Goal: Task Accomplishment & Management: Use online tool/utility

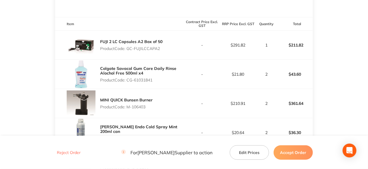
scroll to position [144, 0]
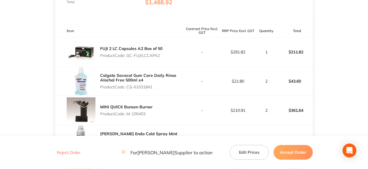
drag, startPoint x: 160, startPoint y: 55, endPoint x: 128, endPoint y: 53, distance: 32.3
click at [128, 53] on p "Product Code: GC-FUJILCCAPA2" at bounding box center [131, 55] width 62 height 5
copy p "GC-FUJILCCAPA2"
drag, startPoint x: 154, startPoint y: 86, endPoint x: 127, endPoint y: 87, distance: 26.2
click at [127, 87] on p "Product Code: CG-61031841" at bounding box center [142, 86] width 84 height 5
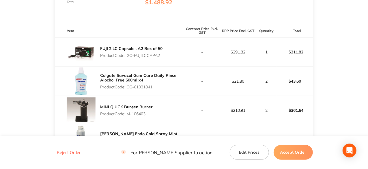
copy p "CG-61031841"
drag, startPoint x: 147, startPoint y: 114, endPoint x: 127, endPoint y: 119, distance: 20.4
click at [127, 119] on div "MINI QUICK Bunsen Burner Product Code: M-106403" at bounding box center [119, 110] width 129 height 29
copy p "M-106403"
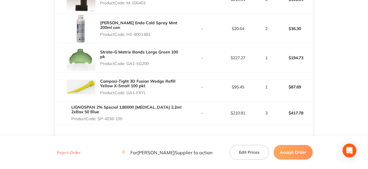
scroll to position [260, 0]
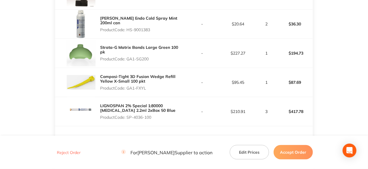
drag, startPoint x: 153, startPoint y: 29, endPoint x: 129, endPoint y: 32, distance: 24.7
click at [129, 32] on p "Product Code: HS-9001383" at bounding box center [142, 29] width 84 height 5
copy p "HS-9001383"
drag, startPoint x: 150, startPoint y: 55, endPoint x: 127, endPoint y: 60, distance: 23.2
click at [127, 60] on div "Strata-G Matrix Bands Large Green 100 pk Product Code: GA1-SG200" at bounding box center [142, 53] width 84 height 21
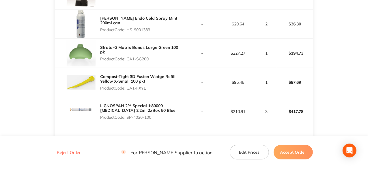
copy p "GA1-SG200"
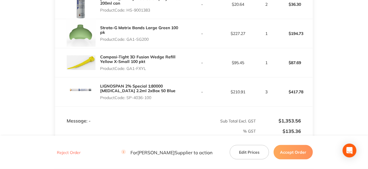
scroll to position [288, 0]
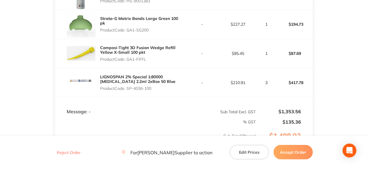
drag, startPoint x: 147, startPoint y: 59, endPoint x: 129, endPoint y: 59, distance: 18.8
click at [129, 59] on p "Product Code: GA1-FXYL" at bounding box center [142, 59] width 84 height 5
copy p "GA1-FXYL"
drag, startPoint x: 153, startPoint y: 87, endPoint x: 127, endPoint y: 87, distance: 25.4
click at [127, 87] on p "Product Code: SP-4036-100" at bounding box center [142, 88] width 84 height 5
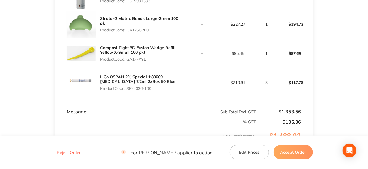
copy p "SP-4036-100"
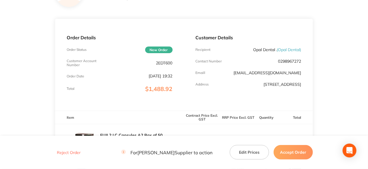
scroll to position [0, 0]
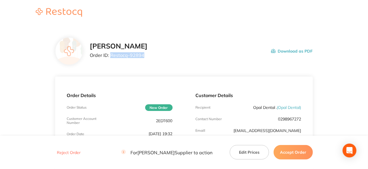
drag, startPoint x: 142, startPoint y: 55, endPoint x: 110, endPoint y: 54, distance: 32.6
click at [110, 54] on p "Order ID: Restocq- 92894" at bounding box center [119, 54] width 58 height 5
copy p "Restocq- 92894"
click at [294, 150] on button "Accept Order" at bounding box center [292, 152] width 39 height 14
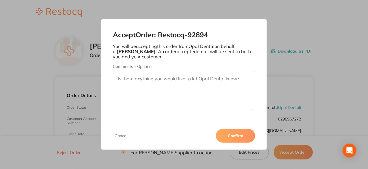
click at [243, 138] on button "Confirm" at bounding box center [235, 136] width 39 height 14
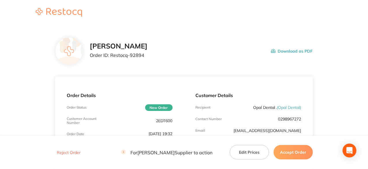
click at [289, 152] on button "Accept Order" at bounding box center [292, 152] width 39 height 14
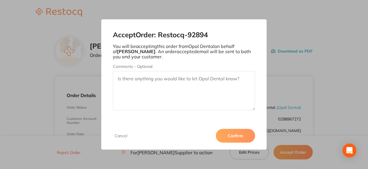
click at [232, 133] on button "Confirm" at bounding box center [235, 136] width 39 height 14
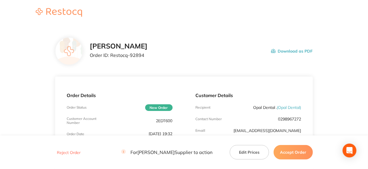
click at [289, 155] on button "Accept Order" at bounding box center [292, 152] width 39 height 14
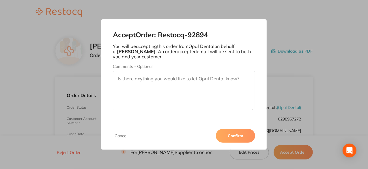
click at [230, 139] on button "Confirm" at bounding box center [235, 136] width 39 height 14
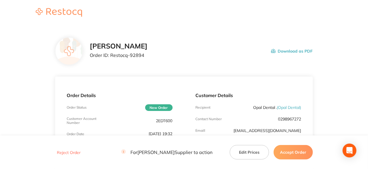
click at [299, 154] on button "Accept Order" at bounding box center [292, 152] width 39 height 14
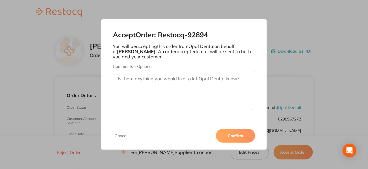
click at [237, 137] on button "Confirm" at bounding box center [235, 136] width 39 height 14
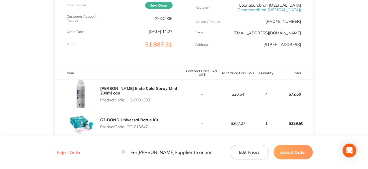
scroll to position [160, 0]
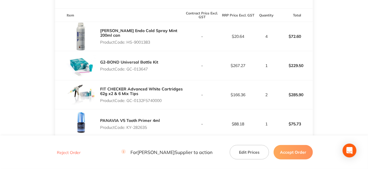
drag, startPoint x: 152, startPoint y: 45, endPoint x: 127, endPoint y: 44, distance: 24.5
click at [127, 44] on p "Product Code: HS-9001383" at bounding box center [142, 42] width 84 height 5
copy p "HS-9001383"
drag, startPoint x: 149, startPoint y: 74, endPoint x: 127, endPoint y: 72, distance: 21.4
click at [127, 71] on p "Product Code: GC-013647" at bounding box center [129, 69] width 58 height 5
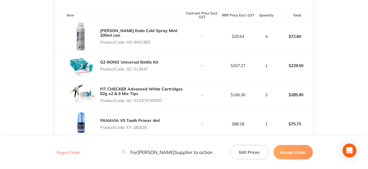
copy p "GC-013647"
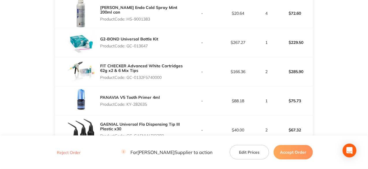
scroll to position [217, 0]
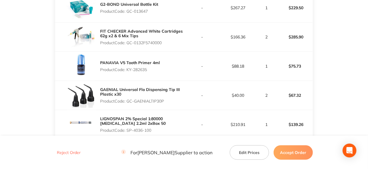
drag, startPoint x: 163, startPoint y: 46, endPoint x: 128, endPoint y: 46, distance: 35.2
click at [128, 45] on p "Product Code: GC-0132F5740000" at bounding box center [142, 42] width 84 height 5
copy p "GC-0132F5740000"
drag, startPoint x: 149, startPoint y: 74, endPoint x: 127, endPoint y: 74, distance: 21.6
click at [127, 72] on p "Product Code: KY-282635" at bounding box center [130, 69] width 60 height 5
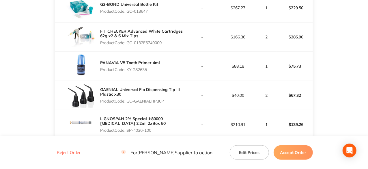
copy p "KY-282635"
drag, startPoint x: 166, startPoint y: 104, endPoint x: 128, endPoint y: 105, distance: 37.2
click at [128, 103] on p "Product Code: GC-GAENIALTIP30P" at bounding box center [142, 101] width 84 height 5
copy p "GC-GAENIALTIP30P"
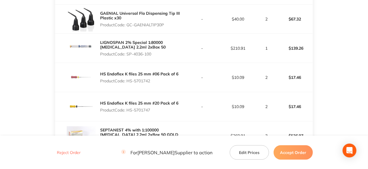
scroll to position [275, 0]
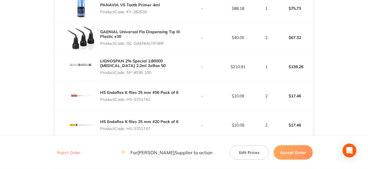
drag, startPoint x: 153, startPoint y: 74, endPoint x: 127, endPoint y: 77, distance: 25.8
click at [127, 75] on p "Product Code: SP-4036-100" at bounding box center [142, 72] width 84 height 5
copy p "SP-4036-100"
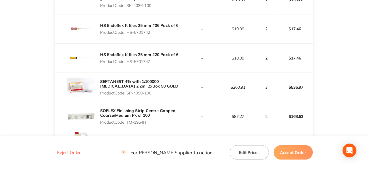
scroll to position [333, 0]
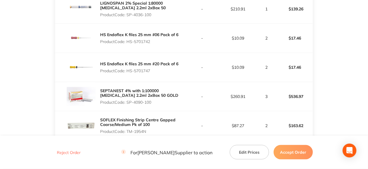
drag, startPoint x: 151, startPoint y: 43, endPoint x: 128, endPoint y: 43, distance: 23.4
click at [128, 43] on p "Product Code: HS-5701742" at bounding box center [139, 41] width 78 height 5
copy p "HS-5701742"
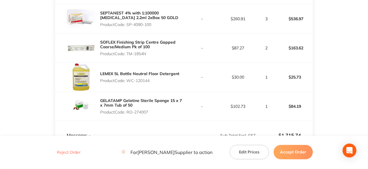
scroll to position [419, 0]
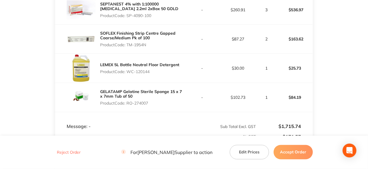
drag, startPoint x: 153, startPoint y: 19, endPoint x: 127, endPoint y: 17, distance: 25.4
click at [127, 17] on p "Product Code: SP-4090-100" at bounding box center [142, 15] width 84 height 5
copy p "SP-4090-100"
drag, startPoint x: 147, startPoint y: 47, endPoint x: 128, endPoint y: 50, distance: 19.2
click at [128, 47] on p "Product Code: TM-1954N" at bounding box center [142, 44] width 84 height 5
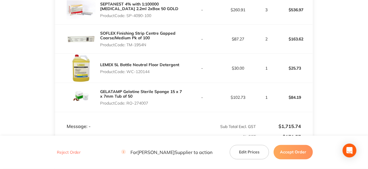
copy p "TM-1954N"
drag, startPoint x: 150, startPoint y: 74, endPoint x: 129, endPoint y: 72, distance: 20.8
click at [129, 72] on p "Product Code: WC-120144" at bounding box center [139, 71] width 79 height 5
copy p "WC-120144"
drag, startPoint x: 149, startPoint y: 106, endPoint x: 127, endPoint y: 105, distance: 22.2
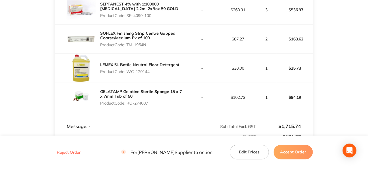
click at [127, 105] on p "Product Code: RO-274007" at bounding box center [142, 103] width 84 height 5
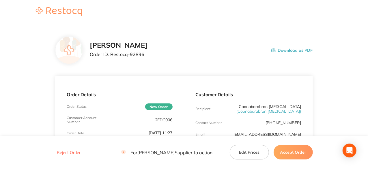
scroll to position [0, 0]
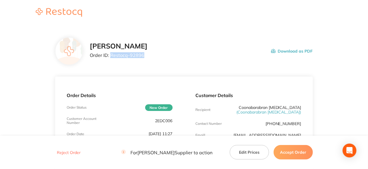
drag, startPoint x: 143, startPoint y: 56, endPoint x: 110, endPoint y: 57, distance: 32.9
click at [110, 57] on p "Order ID: Restocq- 92896" at bounding box center [119, 54] width 58 height 5
click at [296, 155] on button "Accept Order" at bounding box center [292, 152] width 39 height 14
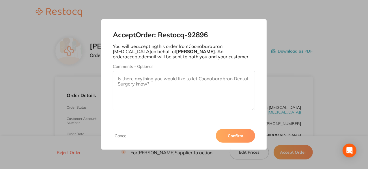
click at [240, 136] on button "Confirm" at bounding box center [235, 136] width 39 height 14
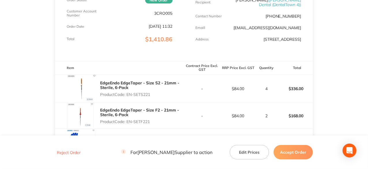
scroll to position [87, 0]
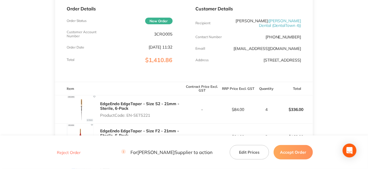
drag, startPoint x: 151, startPoint y: 117, endPoint x: 127, endPoint y: 121, distance: 24.1
click at [127, 117] on p "Product Code: EN-SETS221" at bounding box center [142, 115] width 84 height 5
copy p "EN-SETS221"
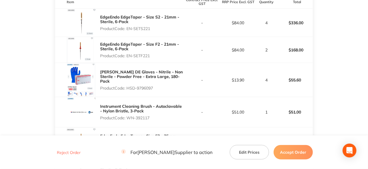
scroll to position [144, 0]
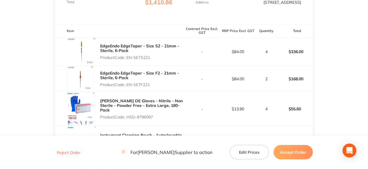
drag, startPoint x: 154, startPoint y: 117, endPoint x: 127, endPoint y: 122, distance: 27.4
click at [127, 121] on div "Henry Schein DE Gloves - Nitrile - Non Sterile - Powder Free - Extra Large, 180…" at bounding box center [142, 108] width 84 height 25
copy p "HSD-9796097"
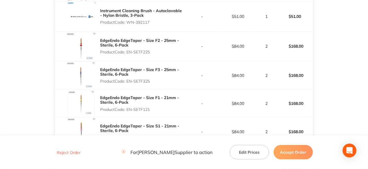
scroll to position [260, 0]
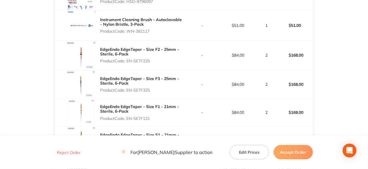
drag, startPoint x: 151, startPoint y: 36, endPoint x: 127, endPoint y: 36, distance: 23.6
click at [127, 33] on p "Product Code: WN-392117" at bounding box center [142, 31] width 84 height 5
copy p "WN-392117"
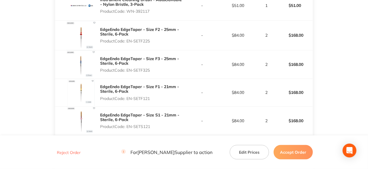
scroll to position [288, 0]
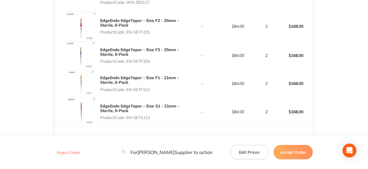
drag, startPoint x: 151, startPoint y: 33, endPoint x: 128, endPoint y: 34, distance: 22.8
click at [128, 34] on p "Product Code: EN-SETF225" at bounding box center [142, 32] width 84 height 5
copy p "EN-SETF225"
drag, startPoint x: 151, startPoint y: 64, endPoint x: 127, endPoint y: 62, distance: 24.0
click at [127, 62] on p "Product Code: EN-SETF325" at bounding box center [142, 61] width 84 height 5
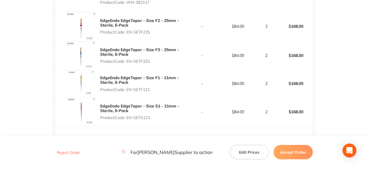
copy p "EN-SETF325"
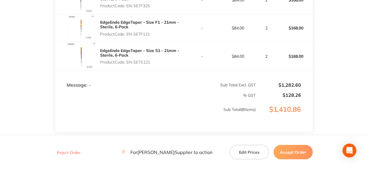
scroll to position [346, 0]
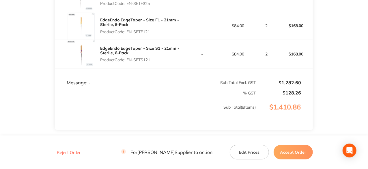
drag, startPoint x: 151, startPoint y: 35, endPoint x: 128, endPoint y: 32, distance: 22.9
click at [128, 32] on p "Product Code: EN-SETF121" at bounding box center [142, 31] width 84 height 5
copy p "EN-SETF121"
drag, startPoint x: 151, startPoint y: 64, endPoint x: 127, endPoint y: 63, distance: 23.7
click at [127, 62] on p "Product Code: EN-SETS121" at bounding box center [142, 59] width 84 height 5
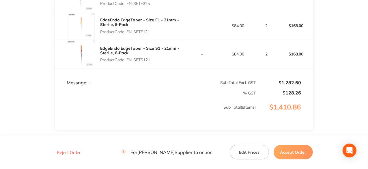
copy p "EN-SETS121"
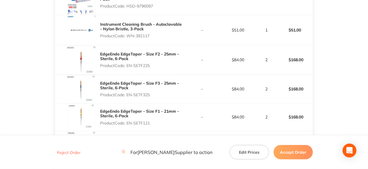
scroll to position [288, 0]
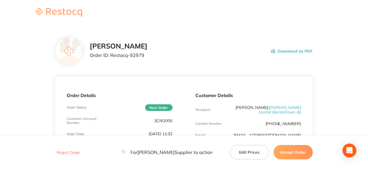
click at [291, 151] on button "Accept Order" at bounding box center [292, 152] width 39 height 14
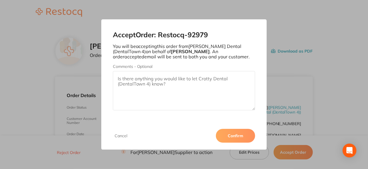
click at [234, 135] on button "Confirm" at bounding box center [235, 136] width 39 height 14
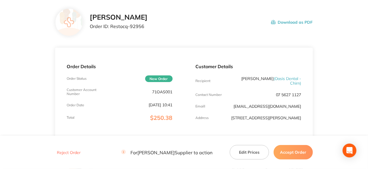
scroll to position [87, 0]
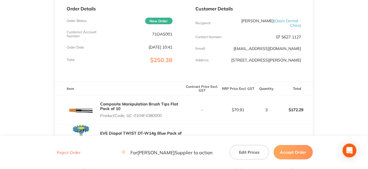
drag, startPoint x: 164, startPoint y: 119, endPoint x: 127, endPoint y: 121, distance: 37.0
click at [127, 118] on p "Product Code: GC-0104F4380000" at bounding box center [142, 115] width 84 height 5
copy p "GC-0104F4380000"
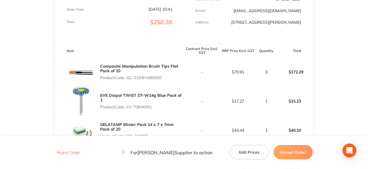
scroll to position [173, 0]
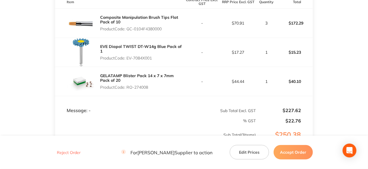
drag, startPoint x: 153, startPoint y: 61, endPoint x: 128, endPoint y: 61, distance: 25.7
click at [128, 60] on p "Product Code: EV-7084X001" at bounding box center [142, 58] width 84 height 5
copy p "EV-7084X001"
drag, startPoint x: 150, startPoint y: 90, endPoint x: 128, endPoint y: 91, distance: 22.2
click at [128, 89] on p "Product Code: RO-274008" at bounding box center [142, 87] width 84 height 5
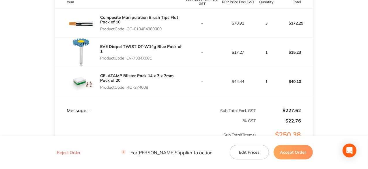
copy p "RO-274008"
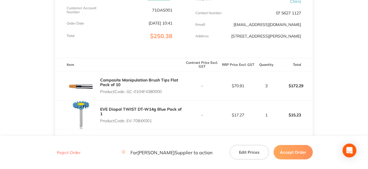
scroll to position [0, 0]
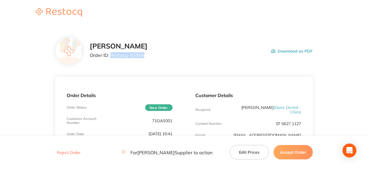
drag, startPoint x: 143, startPoint y: 55, endPoint x: 110, endPoint y: 58, distance: 33.3
click at [110, 58] on div "Henry Schein Halas Order ID: Restocq- 92956" at bounding box center [119, 51] width 58 height 18
copy p "Restocq- 92956"
click at [295, 155] on button "Accept Order" at bounding box center [292, 152] width 39 height 14
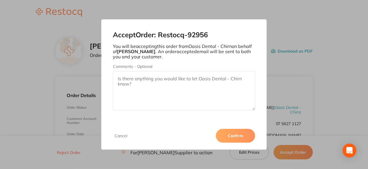
click at [240, 136] on button "Confirm" at bounding box center [235, 136] width 39 height 14
